Goal: Information Seeking & Learning: Learn about a topic

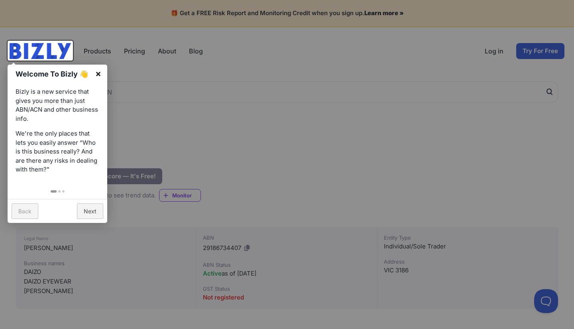
click at [96, 72] on link "×" at bounding box center [98, 74] width 18 height 18
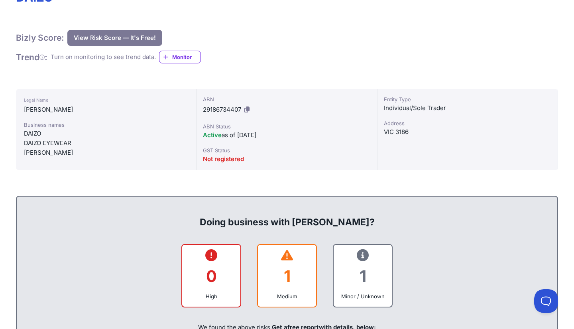
scroll to position [139, 0]
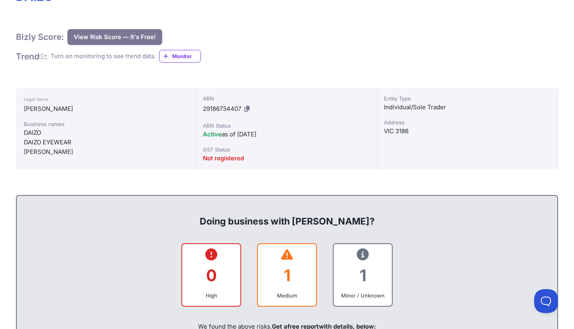
drag, startPoint x: 26, startPoint y: 151, endPoint x: 119, endPoint y: 151, distance: 93.7
click at [119, 151] on div "[PERSON_NAME]" at bounding box center [106, 152] width 164 height 10
copy div "[PERSON_NAME]"
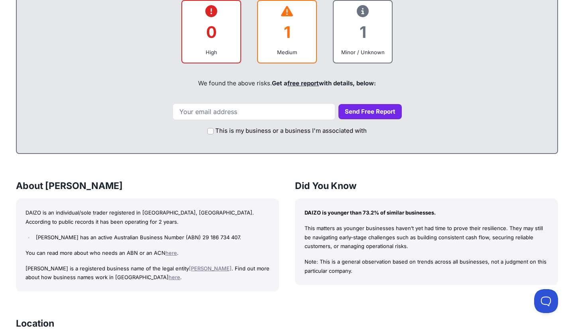
scroll to position [383, 0]
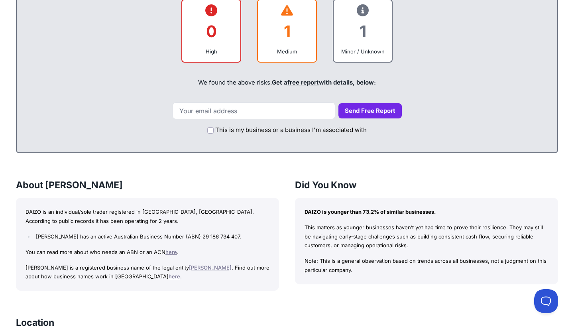
click at [189, 265] on link "[PERSON_NAME]" at bounding box center [210, 267] width 43 height 6
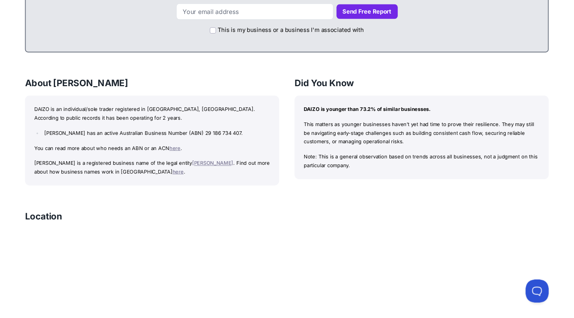
scroll to position [483, 0]
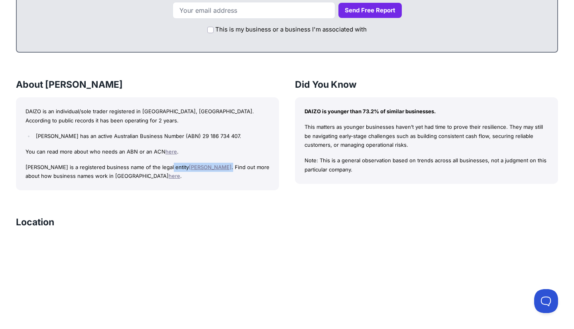
drag, startPoint x: 241, startPoint y: 162, endPoint x: 161, endPoint y: 160, distance: 79.8
click at [161, 163] on p "[PERSON_NAME] is a registered business name of the legal entity [PERSON_NAME] .…" at bounding box center [148, 172] width 244 height 18
copy p "[PERSON_NAME] ."
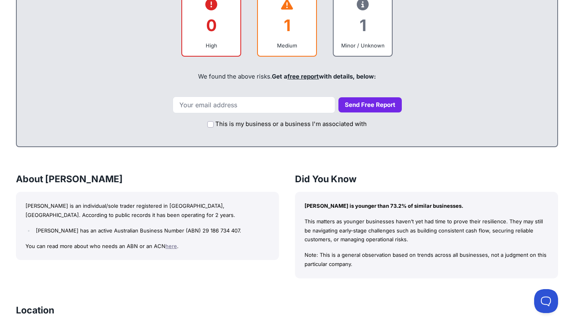
scroll to position [389, 0]
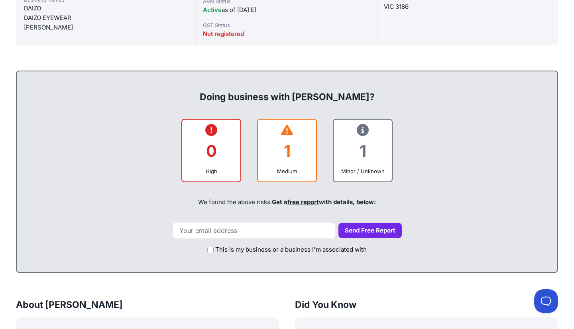
scroll to position [265, 0]
